Goal: Task Accomplishment & Management: Use online tool/utility

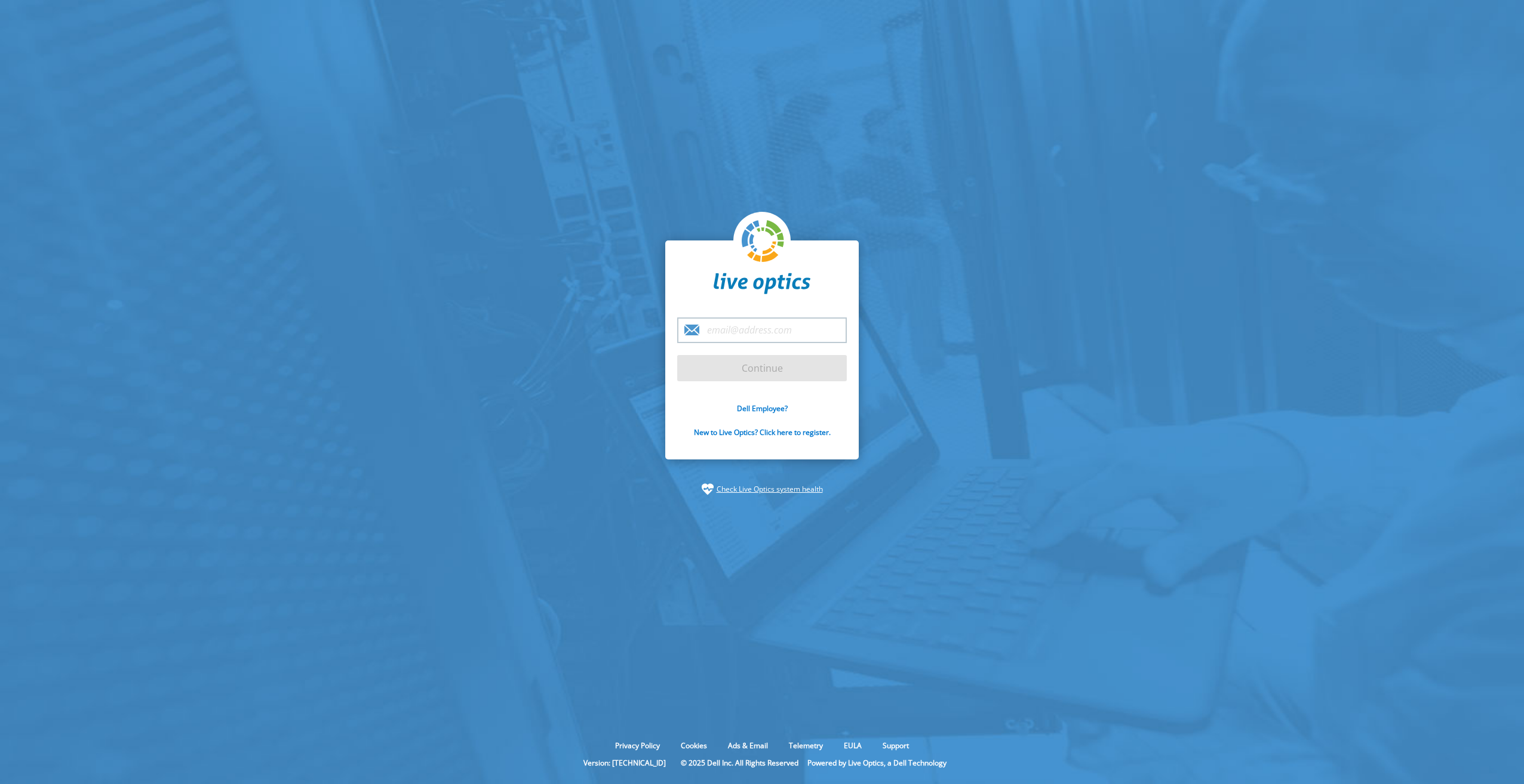
click at [735, 334] on input "email" at bounding box center [762, 330] width 170 height 26
click at [512, 231] on section "Continue Dell Employee? New to Live Optics? Click here to register. Check Live …" at bounding box center [762, 368] width 1524 height 736
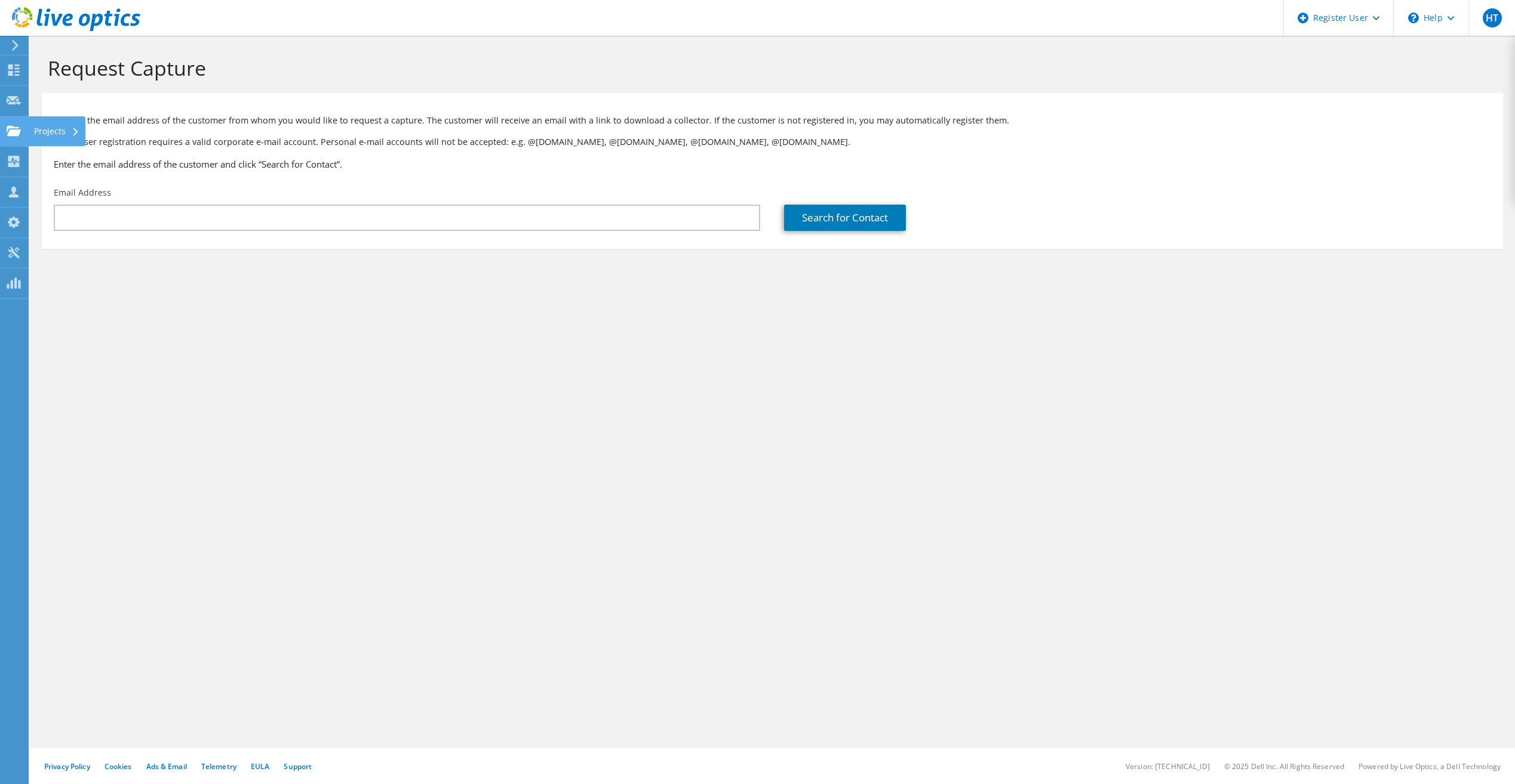
drag, startPoint x: 18, startPoint y: 124, endPoint x: 25, endPoint y: 125, distance: 7.1
click at [18, 125] on icon at bounding box center [13, 131] width 14 height 11
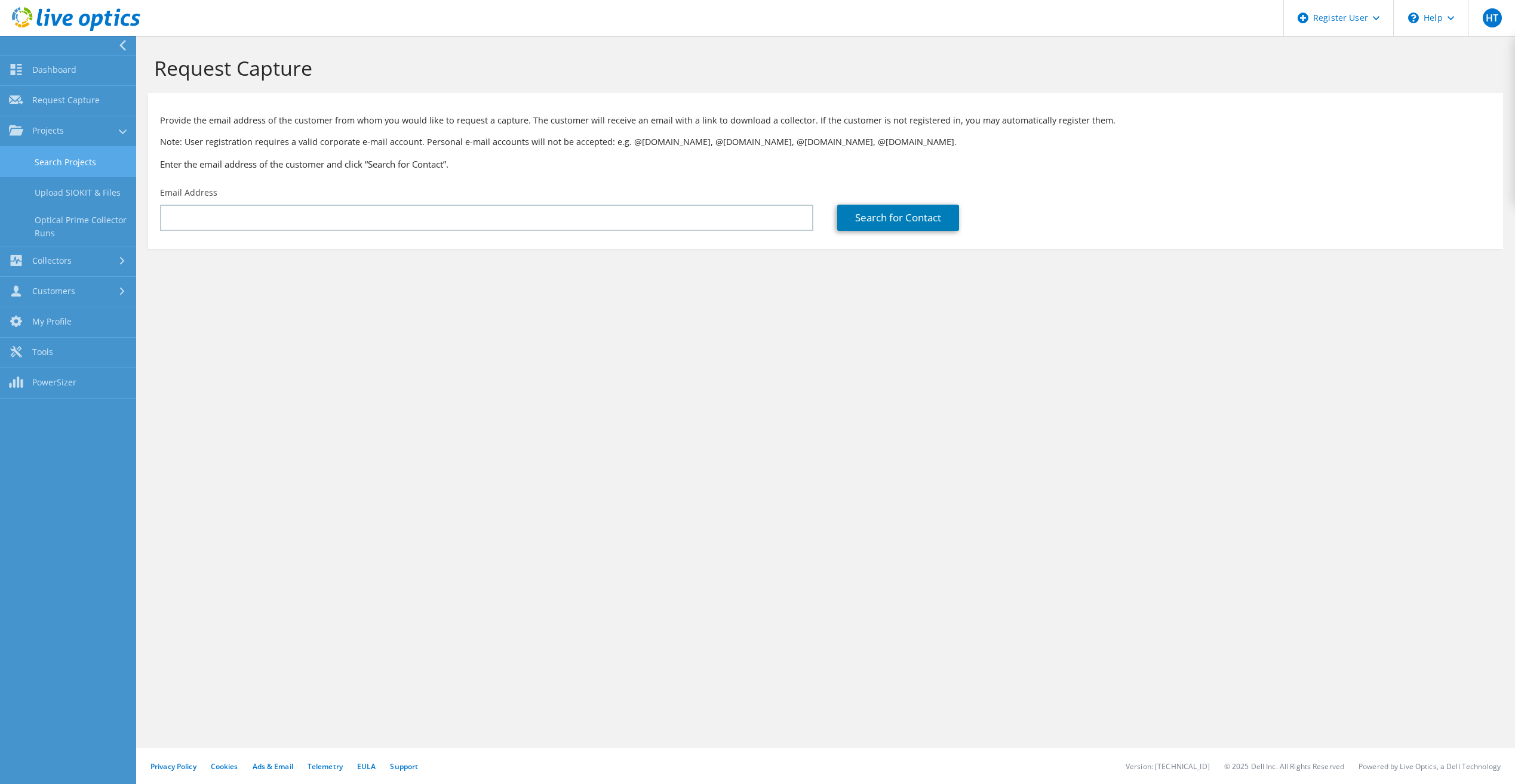
click at [95, 162] on link "Search Projects" at bounding box center [68, 162] width 136 height 31
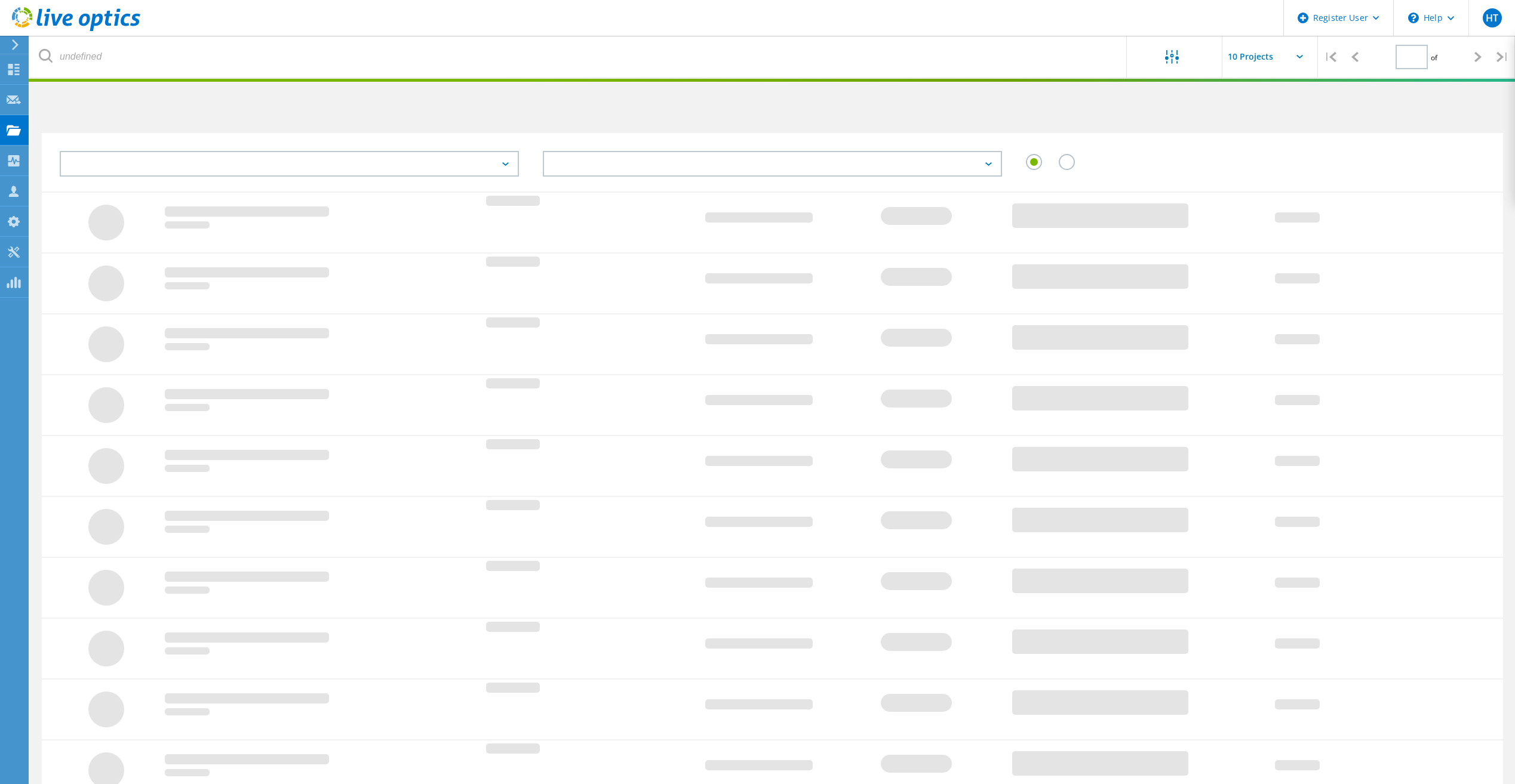
type input "1"
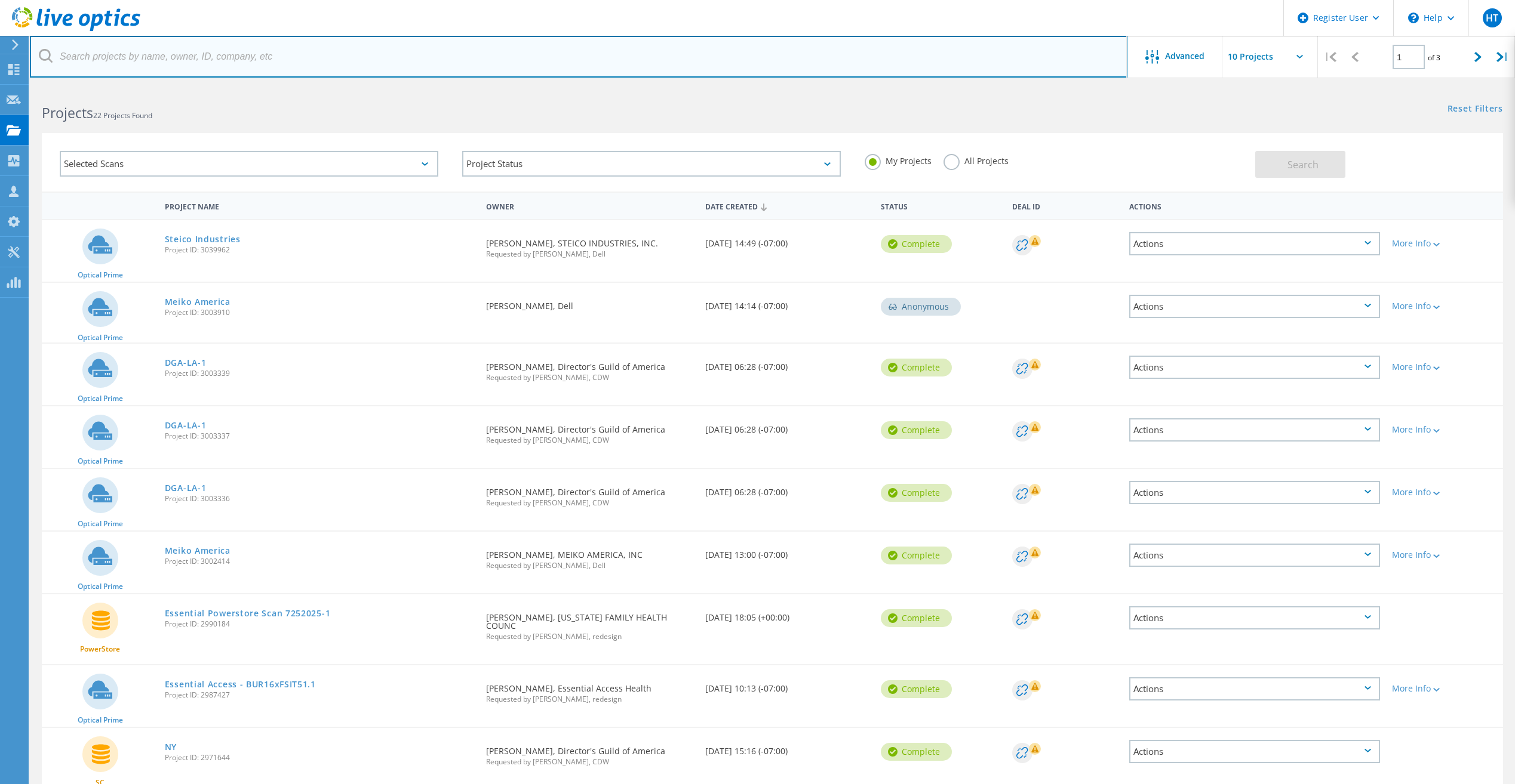
click at [181, 58] on input "text" at bounding box center [579, 56] width 1097 height 42
paste input "dradomski@placentia.org"
type input "dradomski@placentia.org"
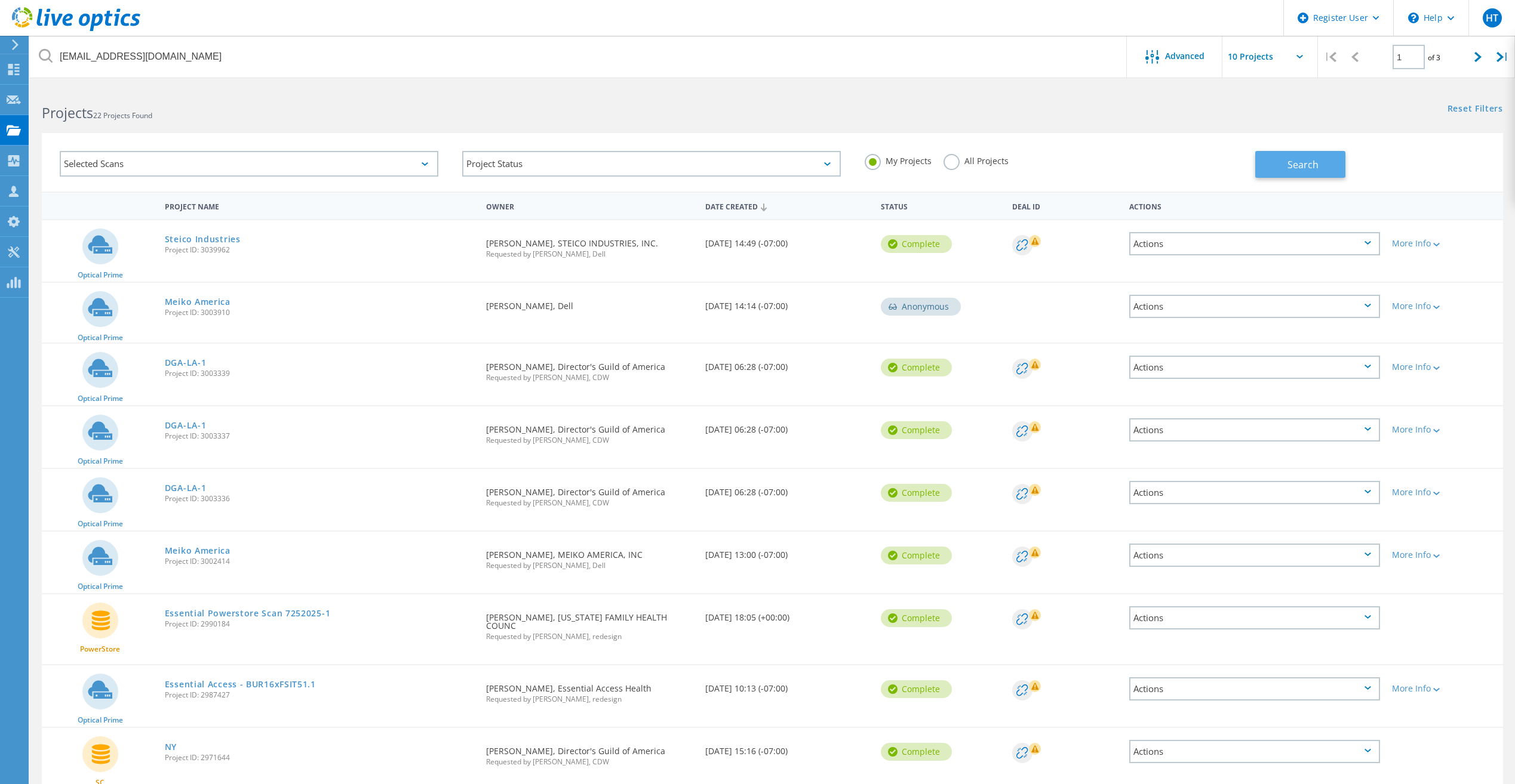
click at [1303, 168] on span "Search" at bounding box center [1302, 165] width 31 height 13
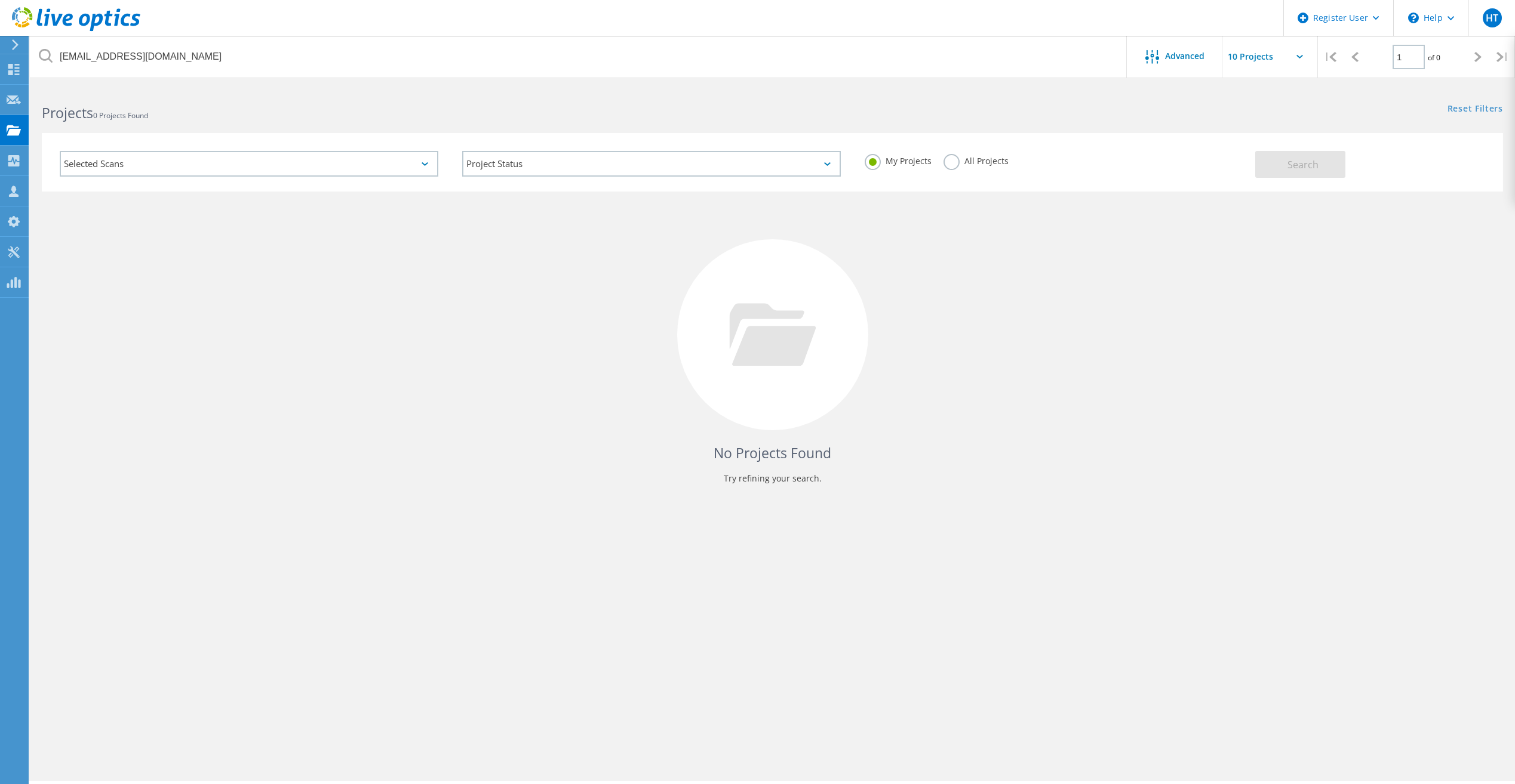
click at [949, 165] on label "All Projects" at bounding box center [976, 159] width 65 height 11
click at [0, 0] on input "All Projects" at bounding box center [0, 0] width 0 height 0
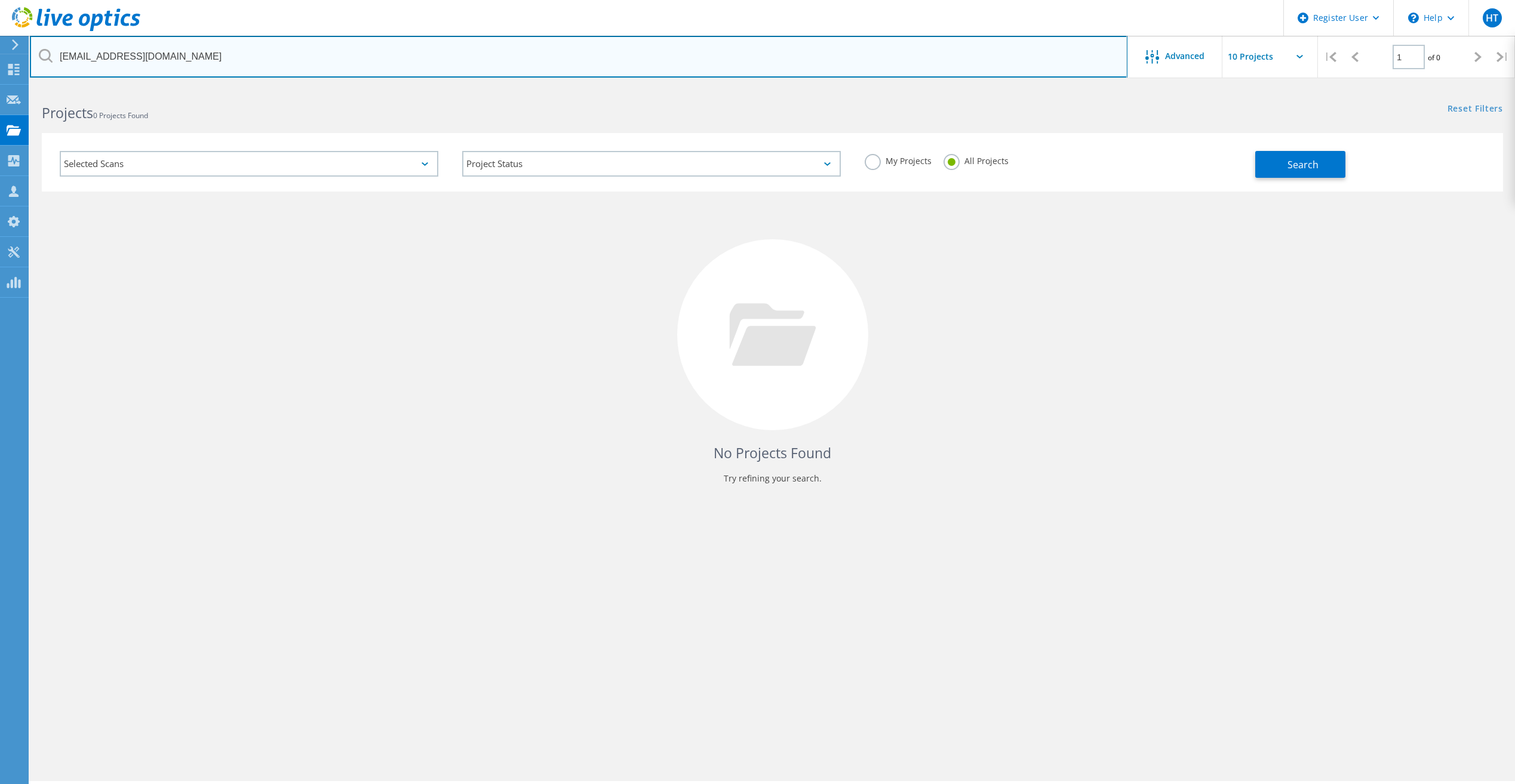
click at [287, 58] on input "dradomski@placentia.org" at bounding box center [579, 56] width 1097 height 42
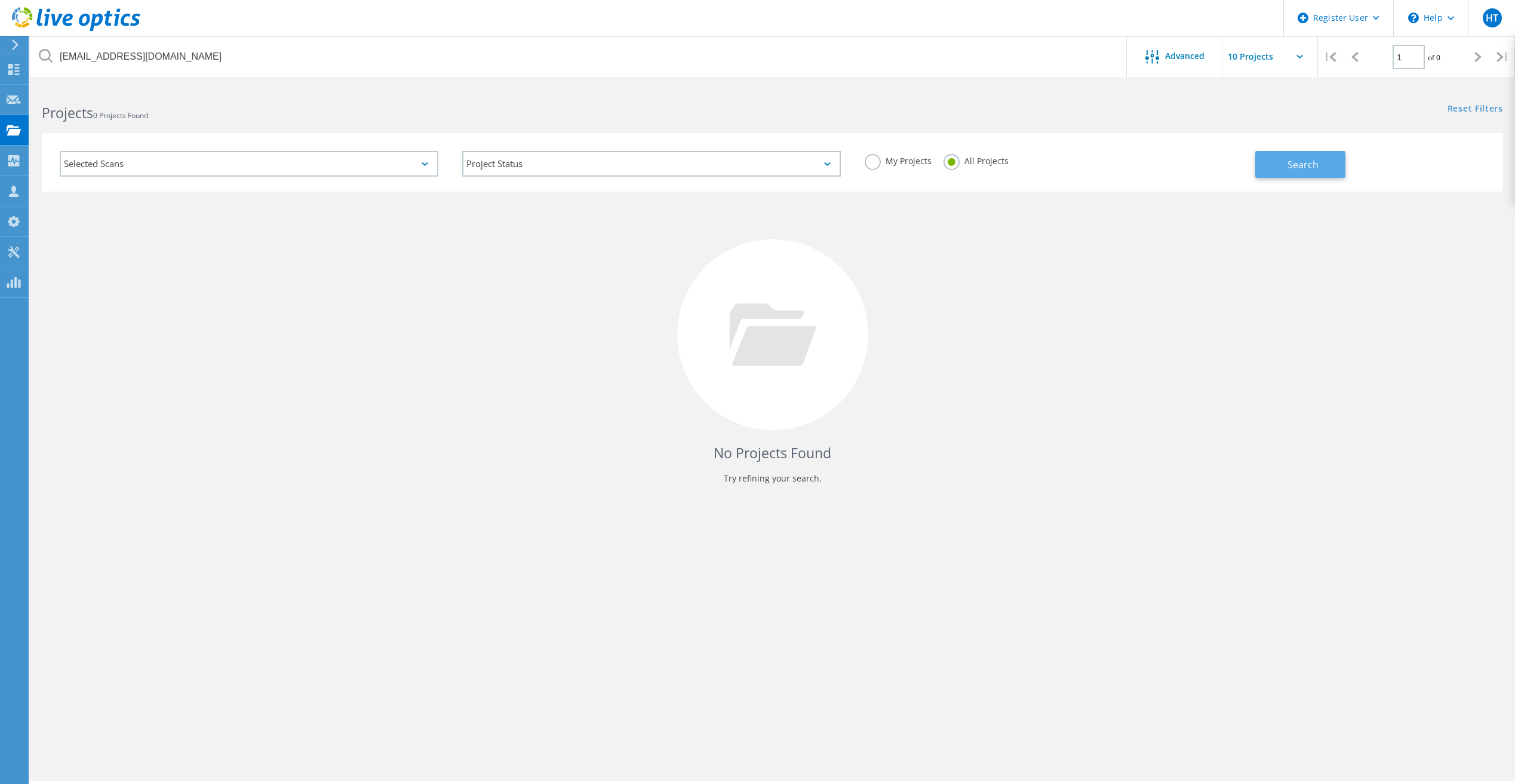
click at [1291, 156] on button "Search" at bounding box center [1300, 165] width 90 height 27
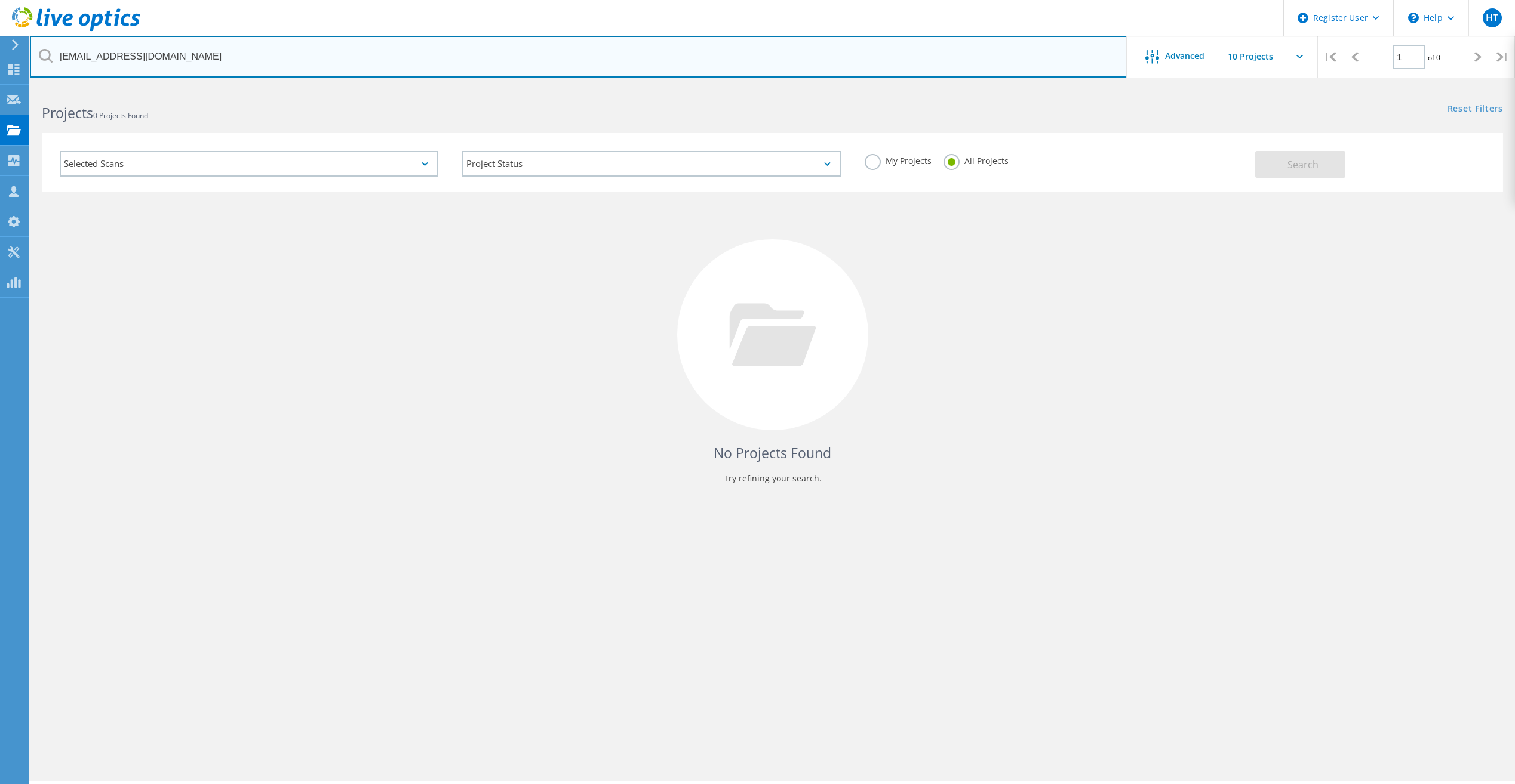
click at [212, 49] on input "[EMAIL_ADDRESS][DOMAIN_NAME]" at bounding box center [579, 56] width 1097 height 42
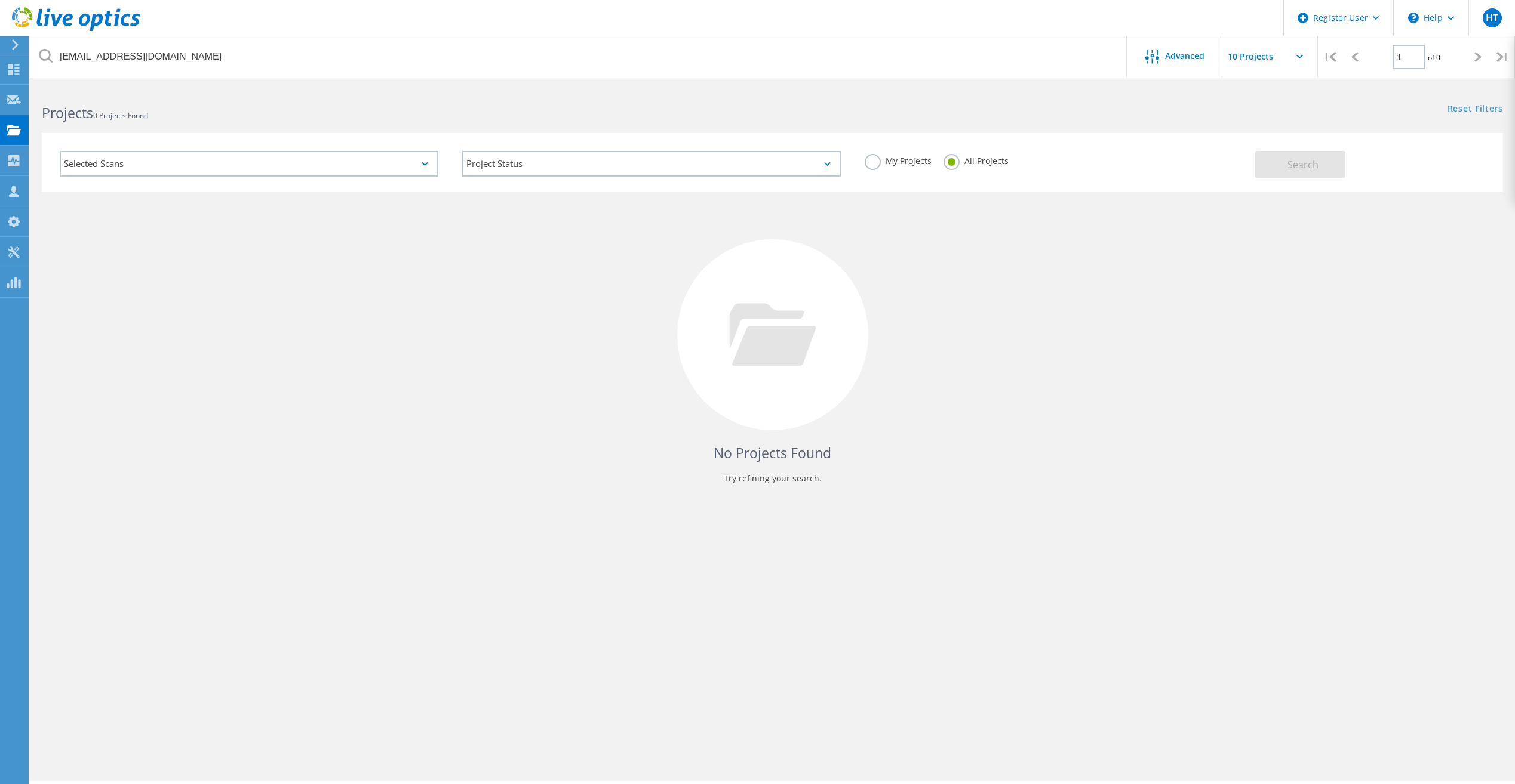
click at [869, 162] on label "My Projects" at bounding box center [898, 159] width 67 height 11
click at [0, 0] on input "My Projects" at bounding box center [0, 0] width 0 height 0
click at [955, 164] on label "All Projects" at bounding box center [976, 159] width 65 height 11
click at [0, 0] on input "All Projects" at bounding box center [0, 0] width 0 height 0
click at [1243, 215] on div "No Projects Found Try refining your search." at bounding box center [772, 346] width 1461 height 309
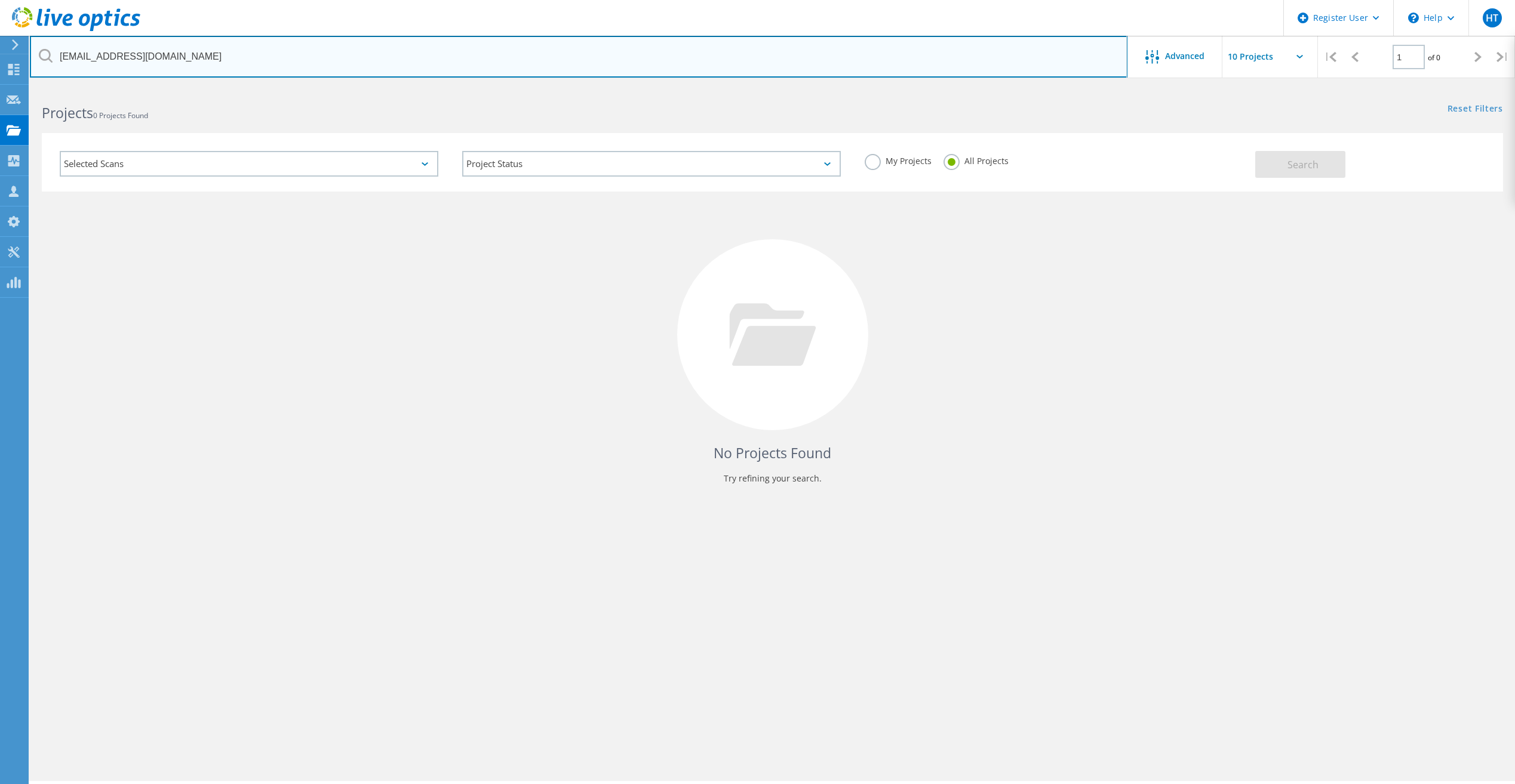
click at [240, 70] on input "[EMAIL_ADDRESS][DOMAIN_NAME]" at bounding box center [579, 56] width 1097 height 42
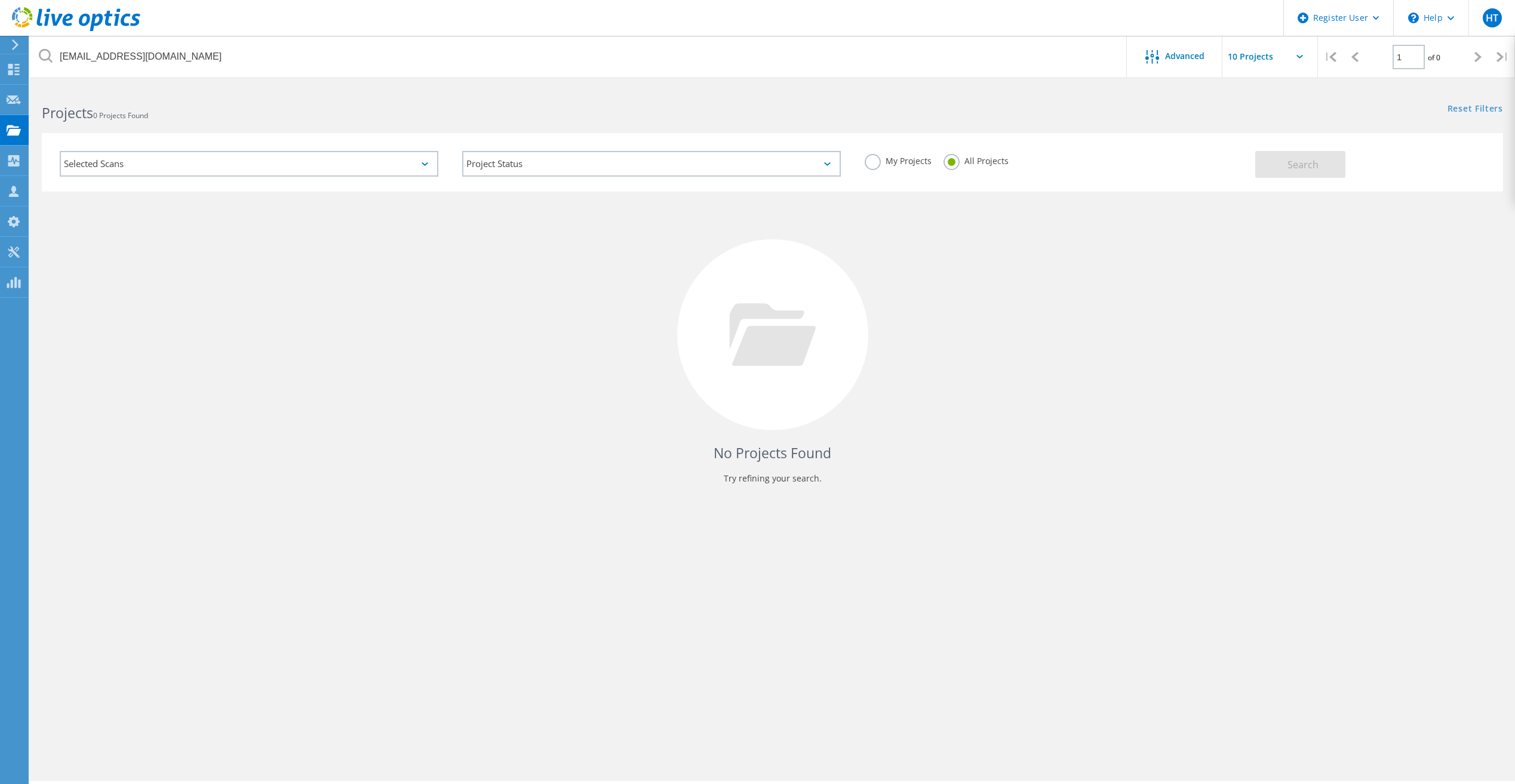
drag, startPoint x: 247, startPoint y: 63, endPoint x: 224, endPoint y: 252, distance: 190.4
click at [181, 119] on h2 "Projects 0 Projects Found" at bounding box center [400, 113] width 718 height 20
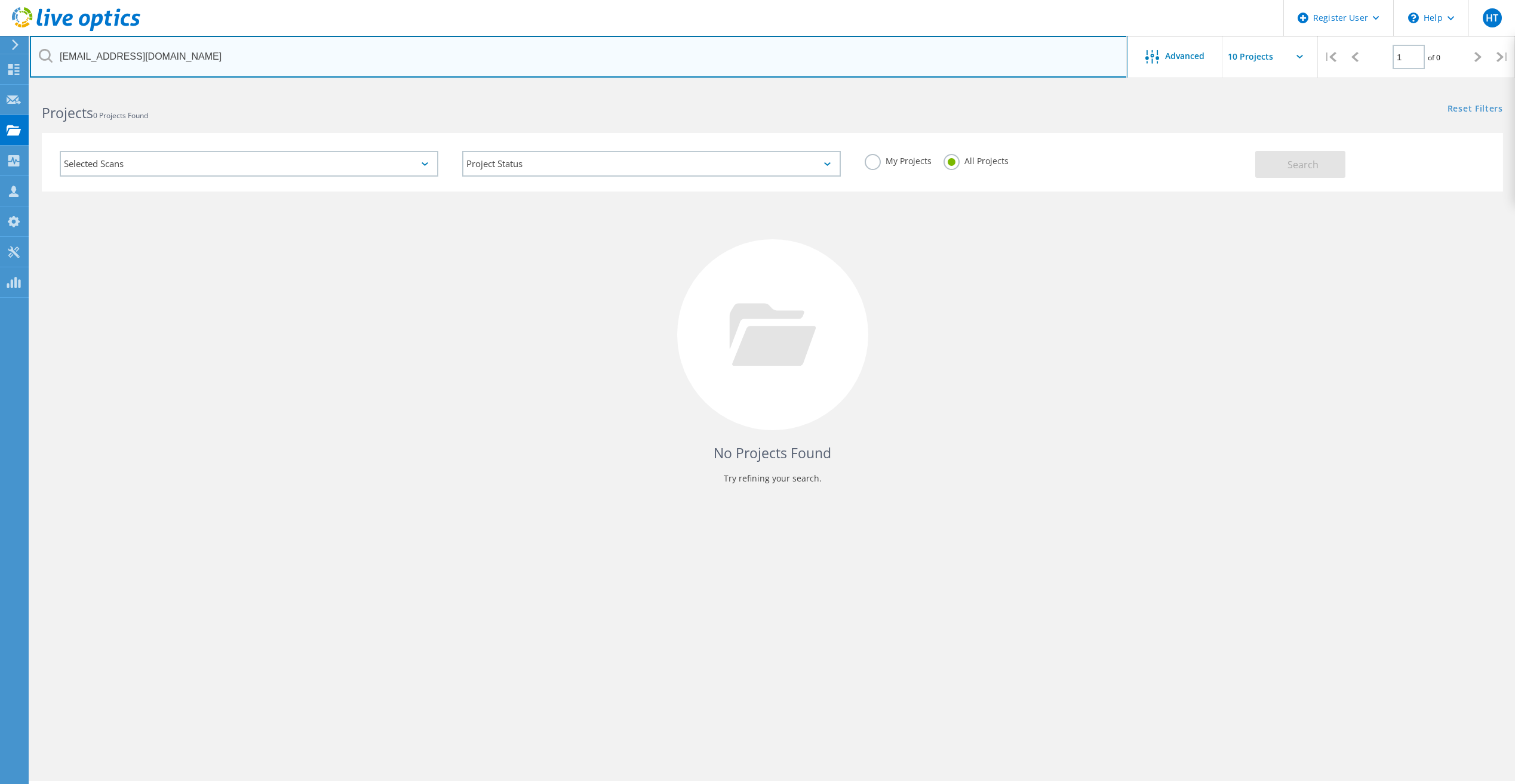
click at [199, 59] on input "[EMAIL_ADDRESS][DOMAIN_NAME]" at bounding box center [579, 56] width 1097 height 42
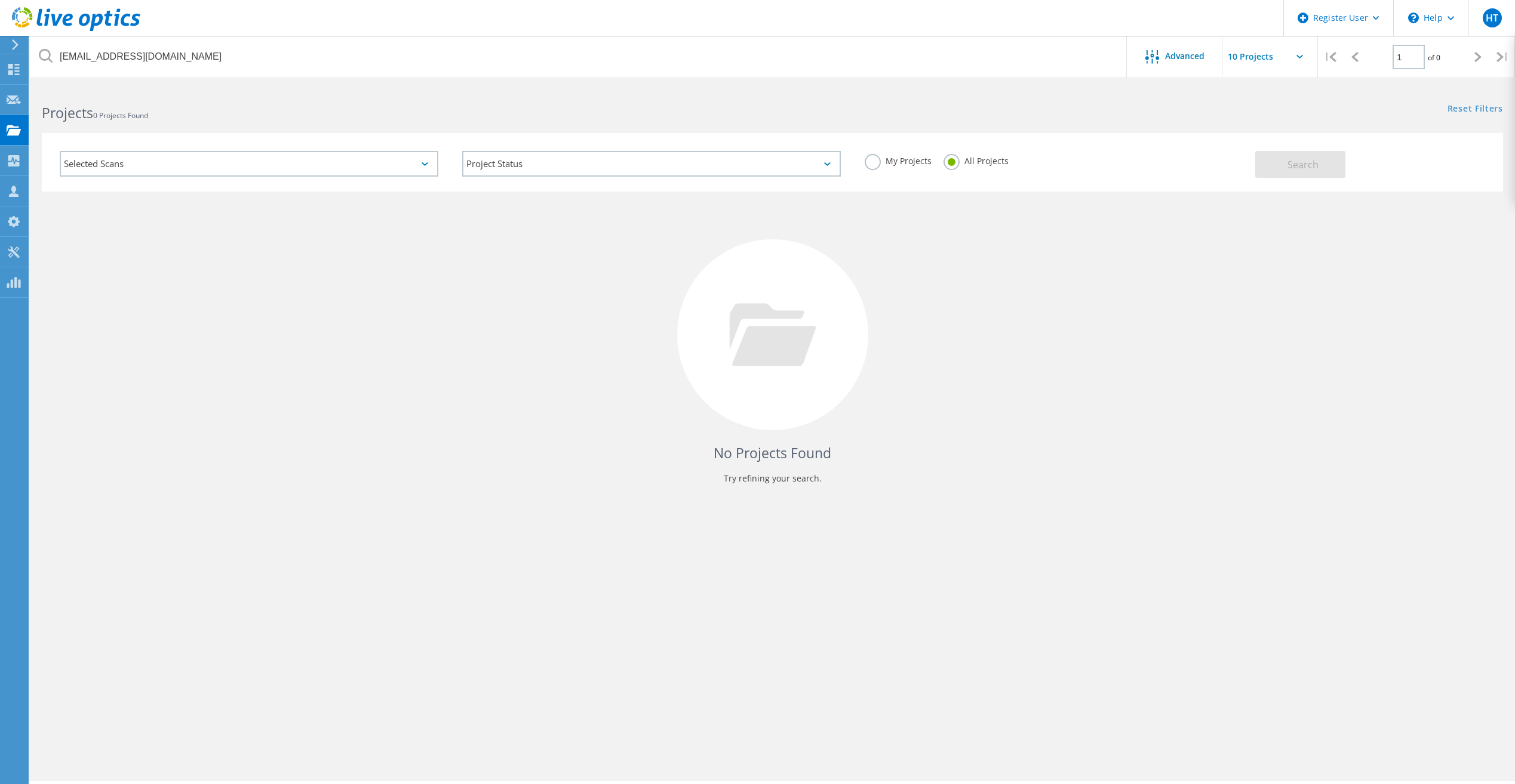
drag, startPoint x: 1194, startPoint y: 214, endPoint x: 1186, endPoint y: 210, distance: 8.9
click at [1192, 214] on div "No Projects Found Try refining your search." at bounding box center [772, 346] width 1461 height 309
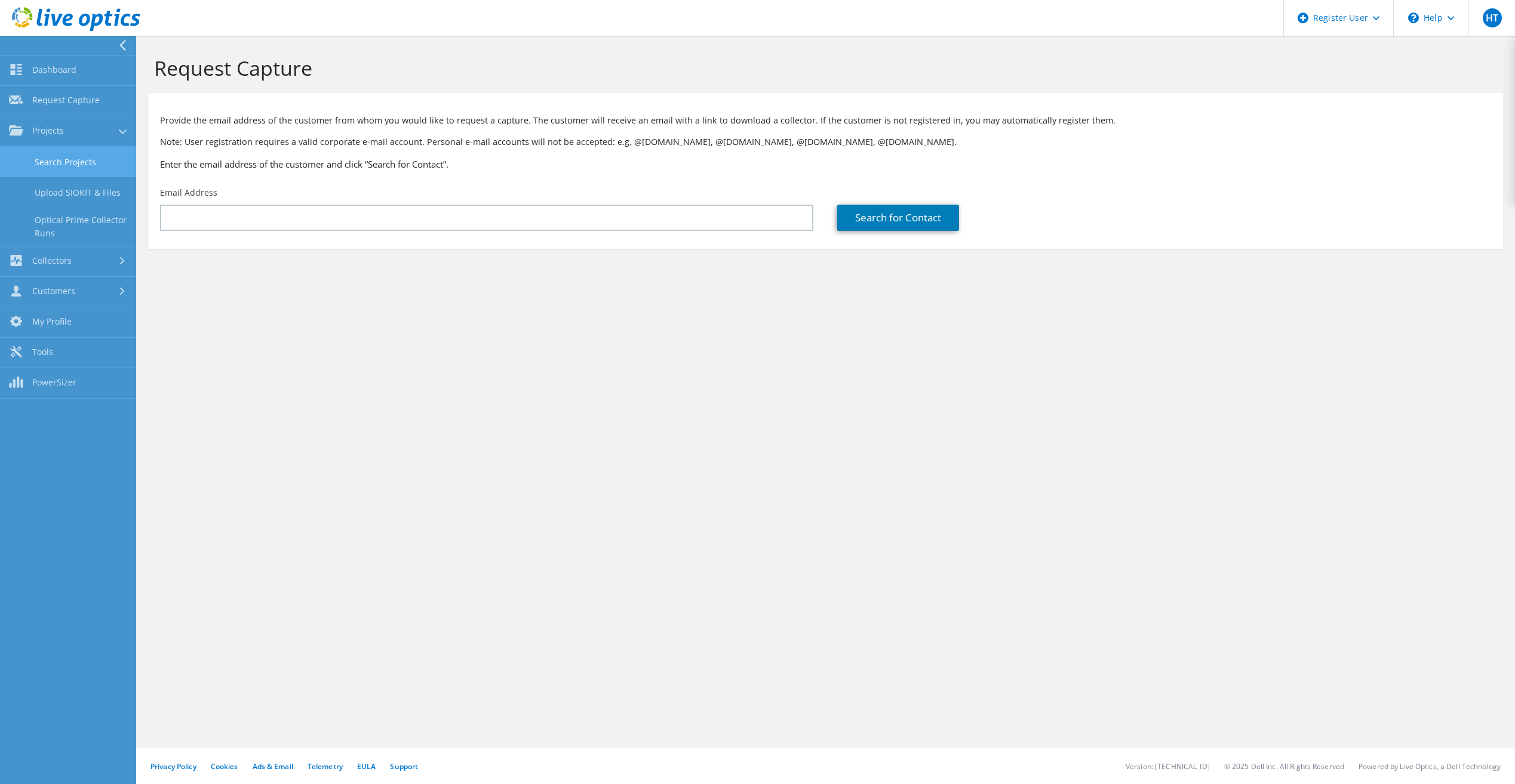
click at [53, 159] on link "Search Projects" at bounding box center [68, 162] width 136 height 31
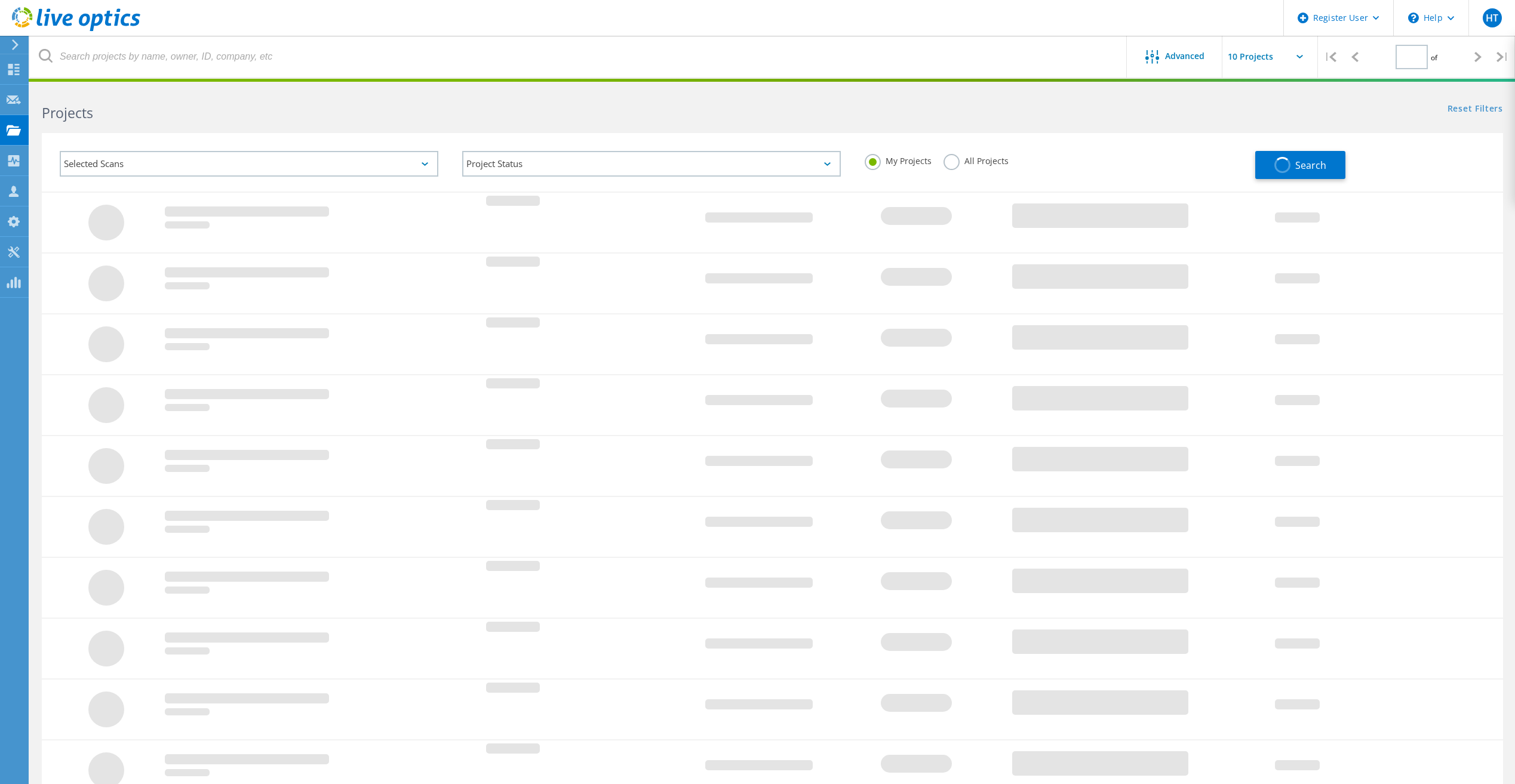
type input "1"
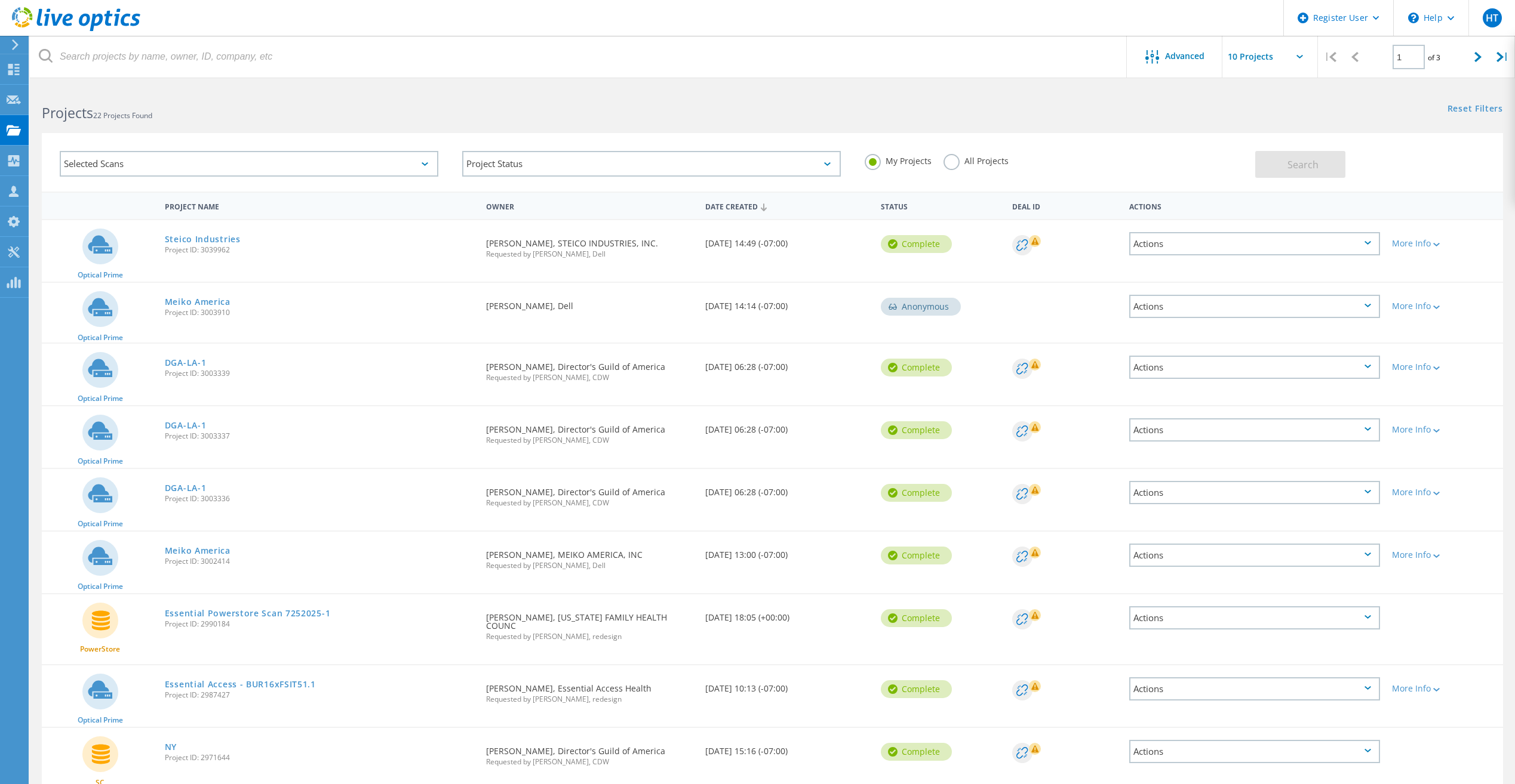
click at [956, 164] on label "All Projects" at bounding box center [976, 159] width 65 height 11
click at [0, 0] on input "All Projects" at bounding box center [0, 0] width 0 height 0
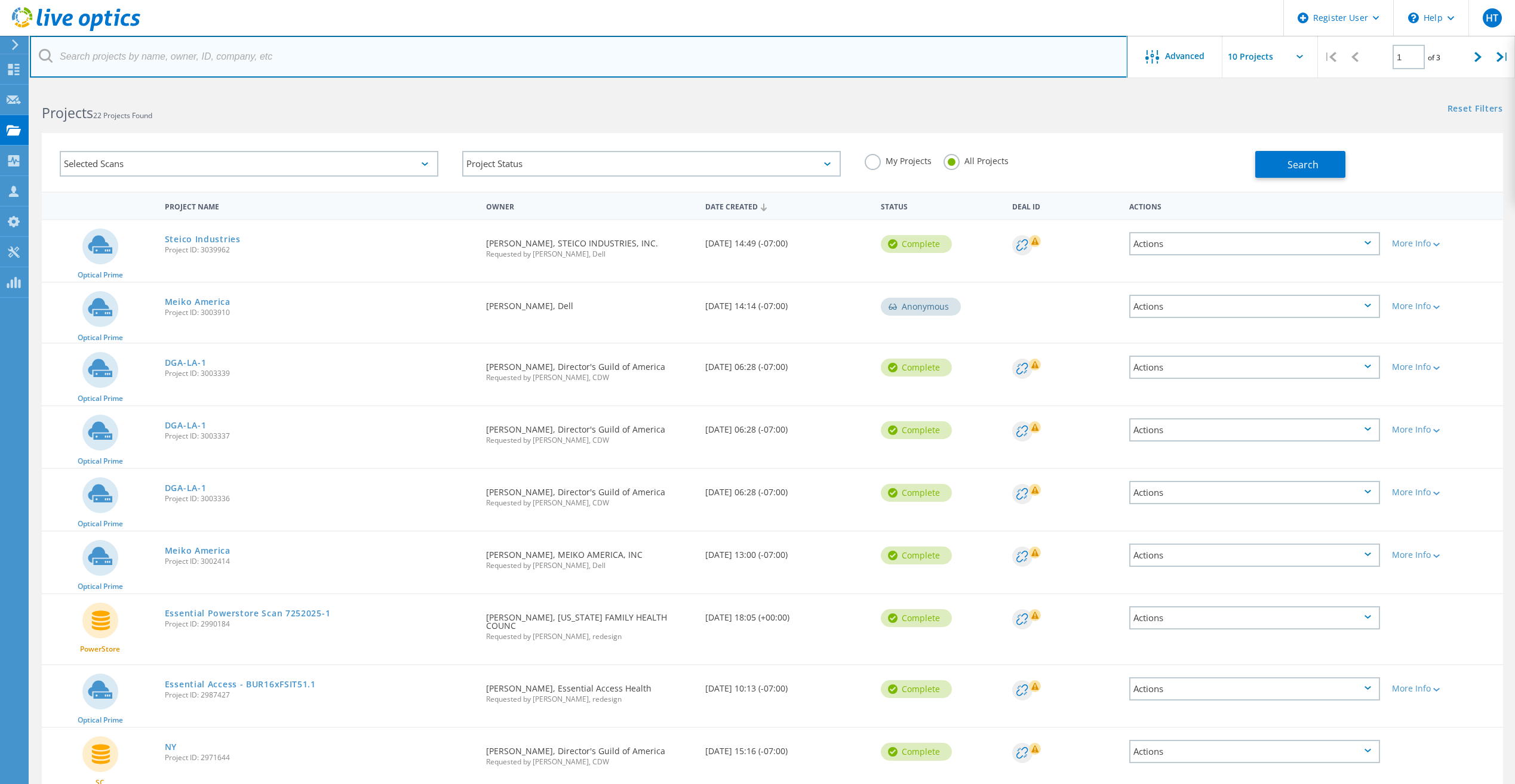
click at [181, 68] on input "text" at bounding box center [579, 56] width 1097 height 42
paste input "[EMAIL_ADDRESS][DOMAIN_NAME]"
type input "[EMAIL_ADDRESS][DOMAIN_NAME]"
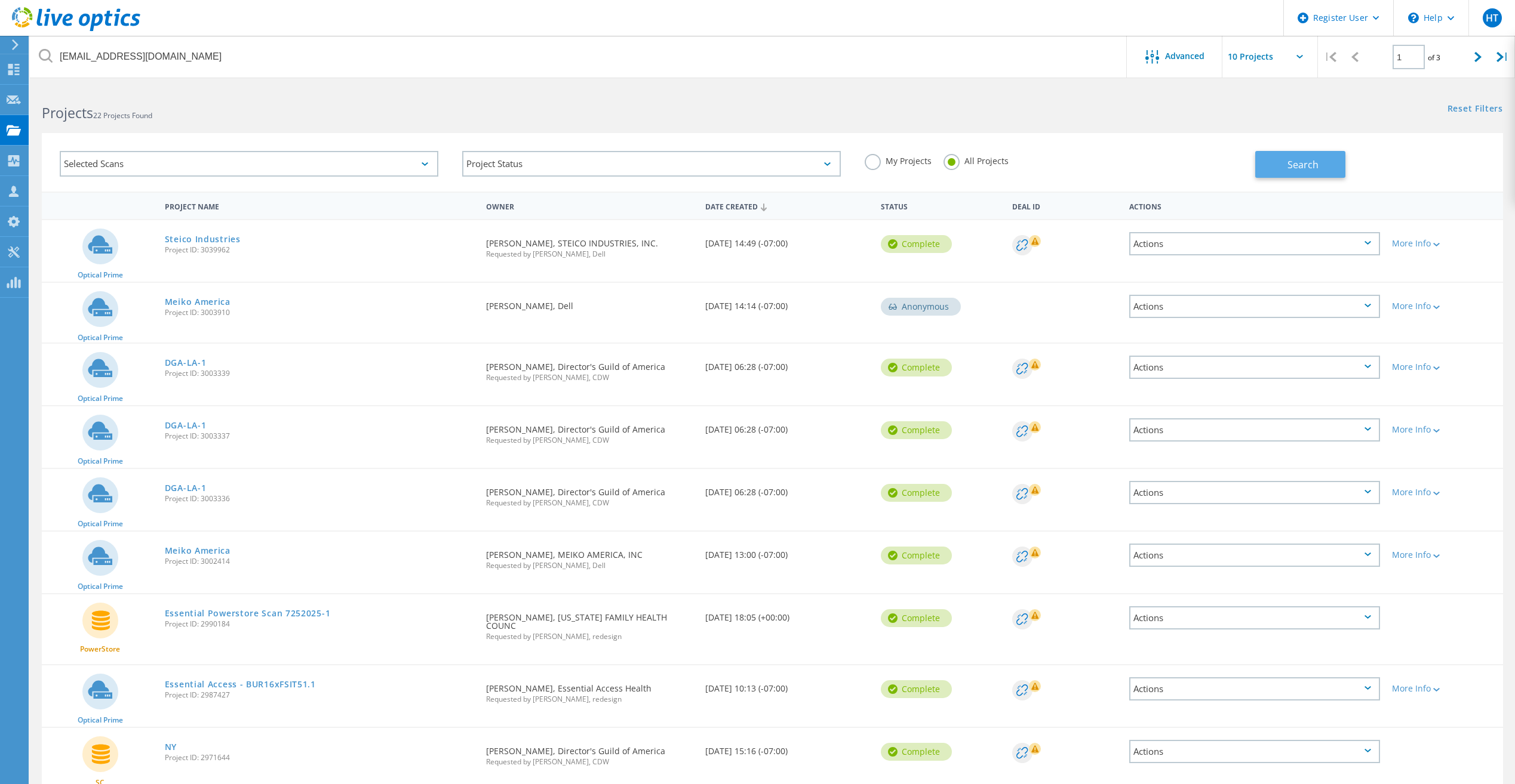
click at [1308, 161] on span "Search" at bounding box center [1302, 165] width 31 height 13
